Goal: Information Seeking & Learning: Learn about a topic

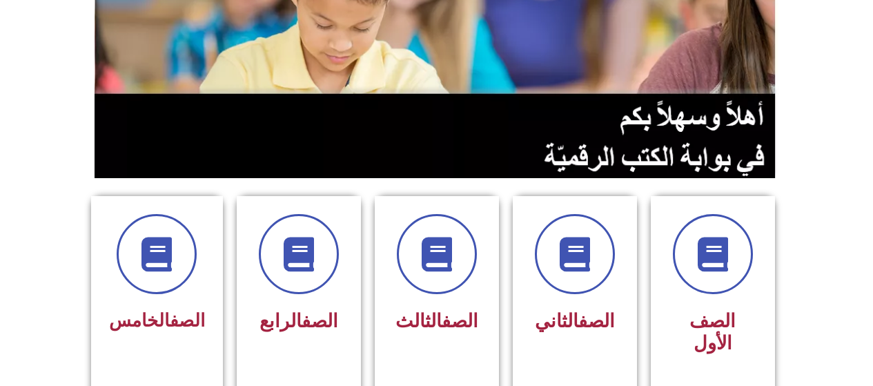
scroll to position [220, 0]
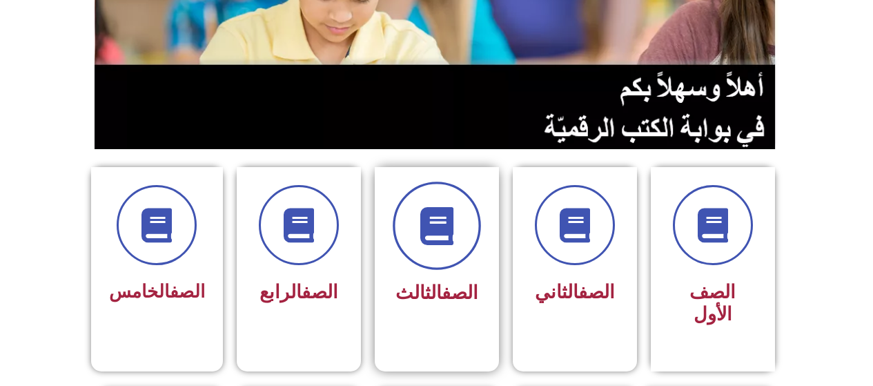
click at [443, 243] on span at bounding box center [437, 225] width 88 height 88
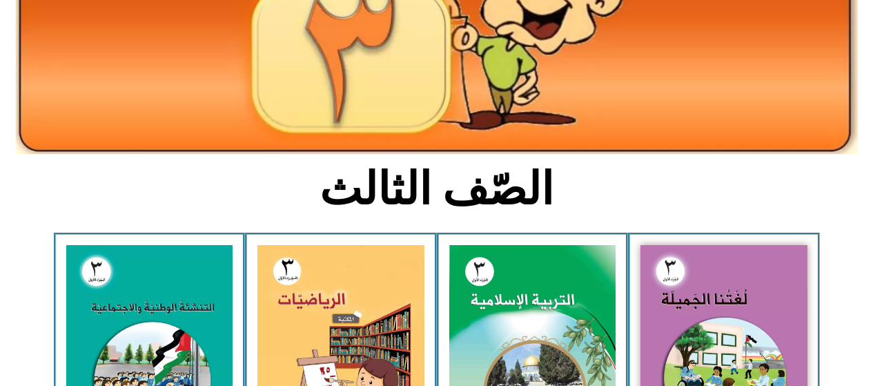
scroll to position [195, 0]
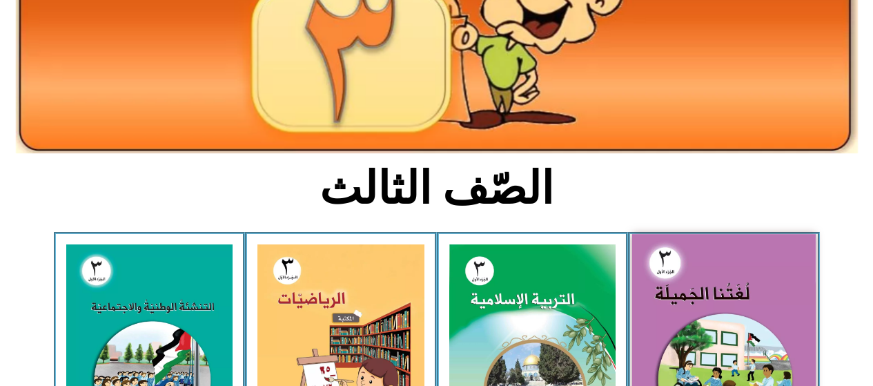
click at [747, 302] on img at bounding box center [724, 347] width 184 height 226
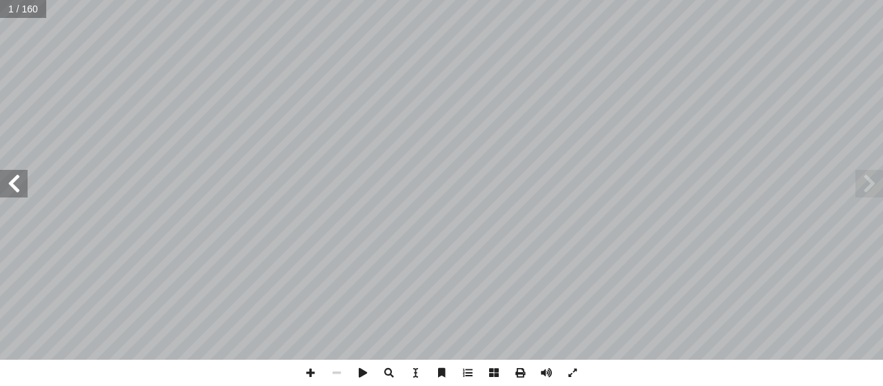
click at [11, 10] on input "text" at bounding box center [23, 9] width 46 height 18
type input "**"
click at [30, 13] on input "text" at bounding box center [33, 9] width 66 height 18
type input "**"
click at [25, 185] on span at bounding box center [14, 184] width 28 height 28
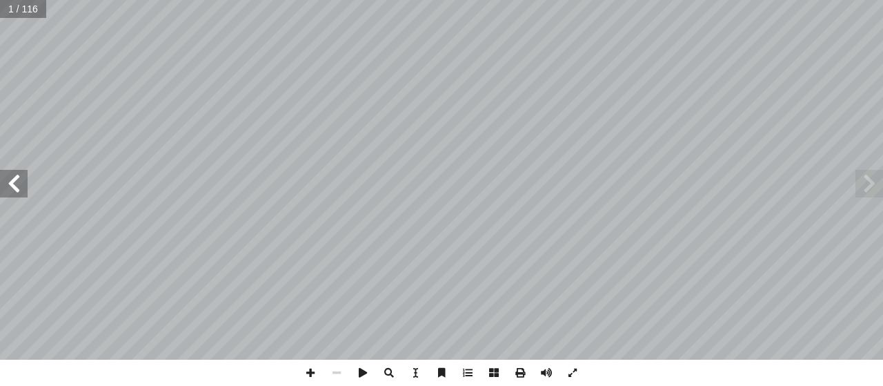
click at [17, 181] on span at bounding box center [14, 184] width 28 height 28
click at [16, 183] on span at bounding box center [14, 184] width 28 height 28
click at [10, 181] on span at bounding box center [14, 184] width 28 height 28
click at [10, 185] on span at bounding box center [14, 184] width 28 height 28
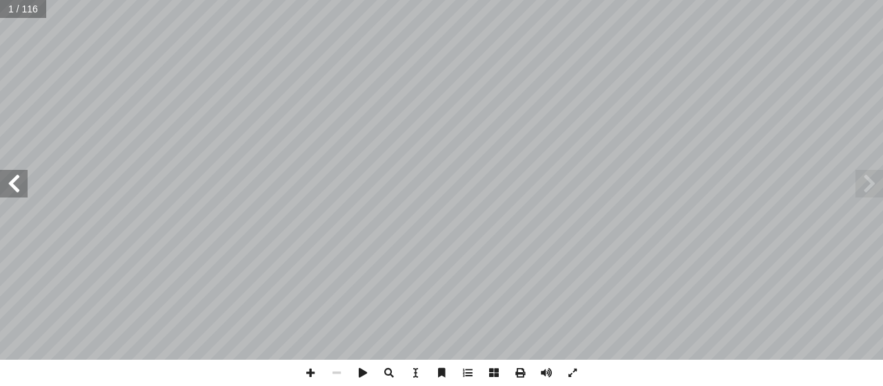
click at [10, 181] on span at bounding box center [14, 184] width 28 height 28
click at [12, 183] on span at bounding box center [14, 184] width 28 height 28
click at [9, 181] on span at bounding box center [14, 184] width 28 height 28
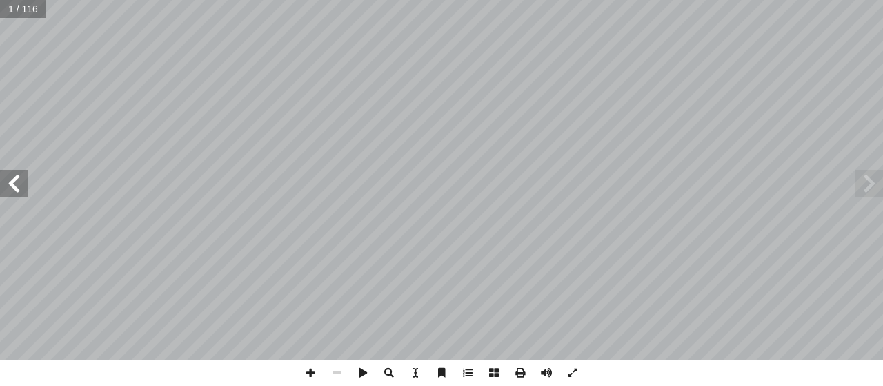
click at [14, 185] on span at bounding box center [14, 184] width 28 height 28
click at [13, 181] on span at bounding box center [14, 184] width 28 height 28
click at [12, 184] on span at bounding box center [14, 184] width 28 height 28
click at [11, 185] on span at bounding box center [14, 184] width 28 height 28
click at [12, 185] on span at bounding box center [14, 184] width 28 height 28
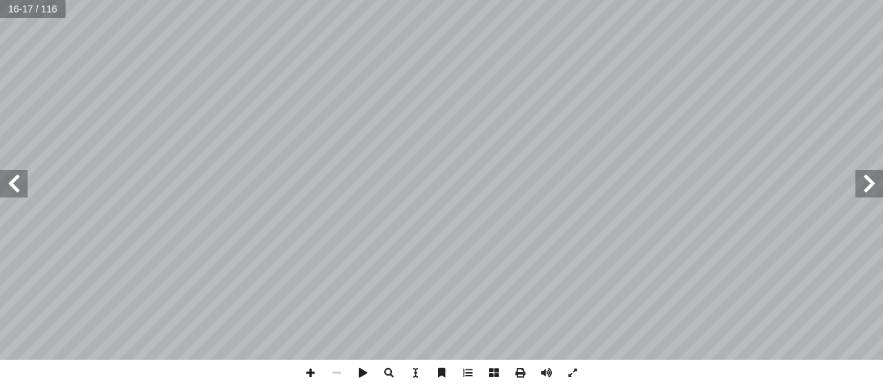
click at [9, 182] on span at bounding box center [14, 184] width 28 height 28
click at [6, 181] on span at bounding box center [14, 184] width 28 height 28
click at [6, 184] on span at bounding box center [14, 184] width 28 height 28
click at [7, 181] on span at bounding box center [14, 184] width 28 height 28
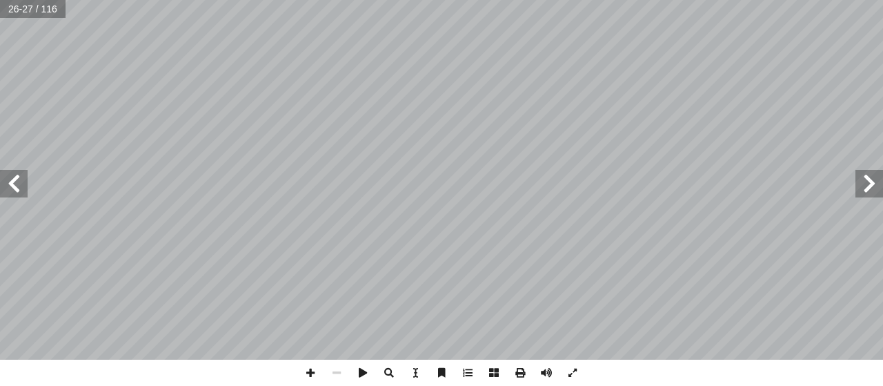
click at [8, 181] on span at bounding box center [14, 184] width 28 height 28
click at [857, 183] on span at bounding box center [870, 184] width 28 height 28
click at [12, 184] on span at bounding box center [14, 184] width 28 height 28
click at [876, 186] on span at bounding box center [870, 184] width 28 height 28
